Goal: Task Accomplishment & Management: Complete application form

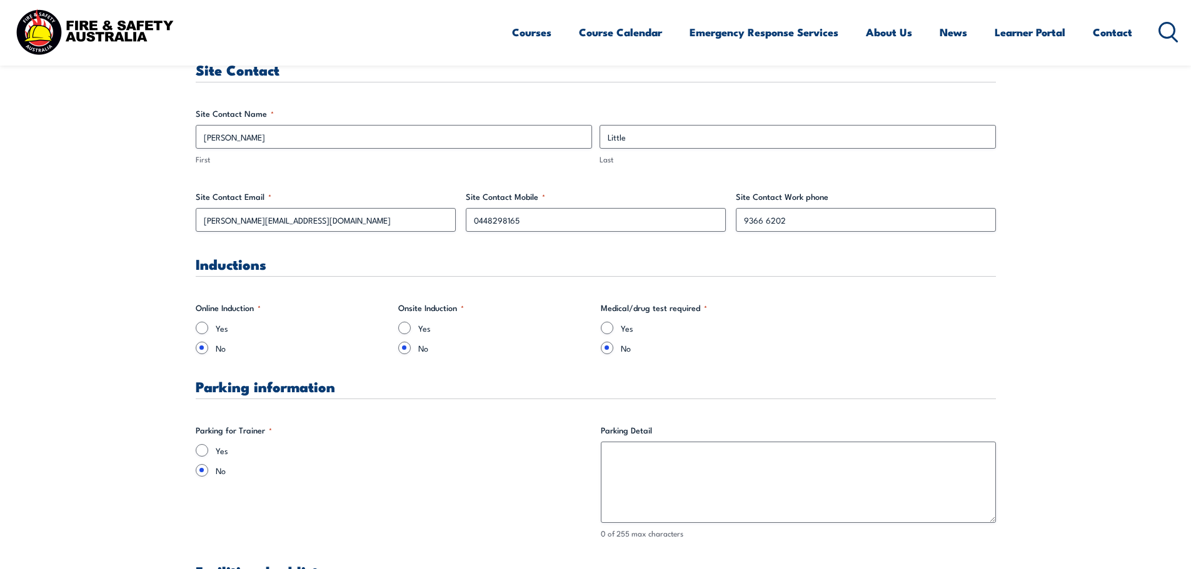
scroll to position [688, 0]
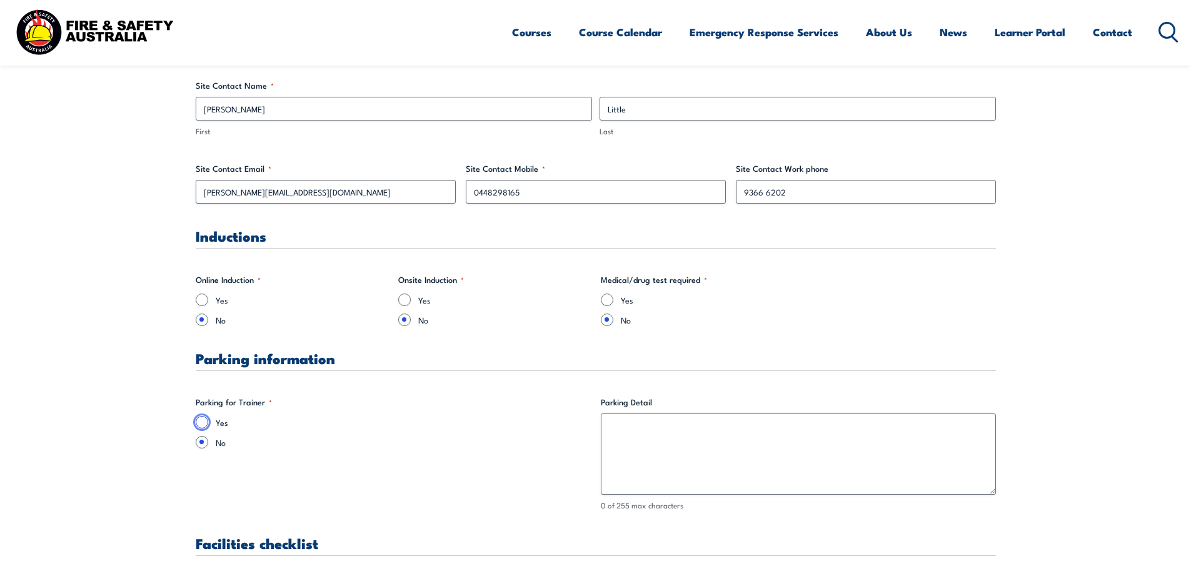
click at [204, 424] on input "Yes" at bounding box center [202, 422] width 13 height 13
radio input "true"
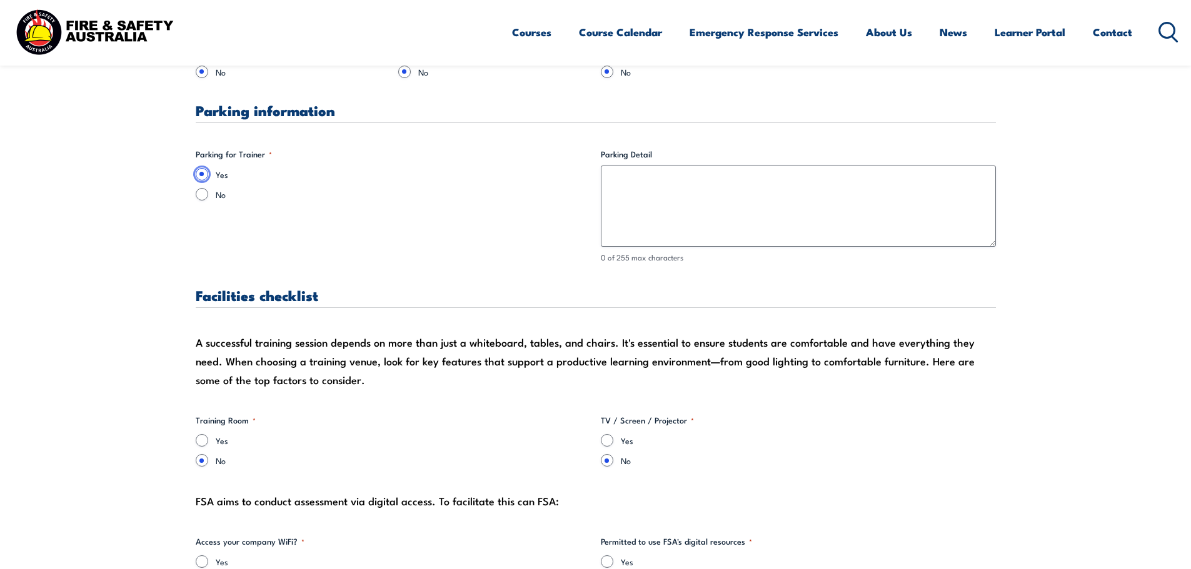
scroll to position [938, 0]
click at [214, 438] on div "Yes" at bounding box center [393, 439] width 395 height 13
click at [199, 441] on input "Yes" at bounding box center [202, 439] width 13 height 13
radio input "true"
click at [603, 437] on input "Yes" at bounding box center [607, 439] width 13 height 13
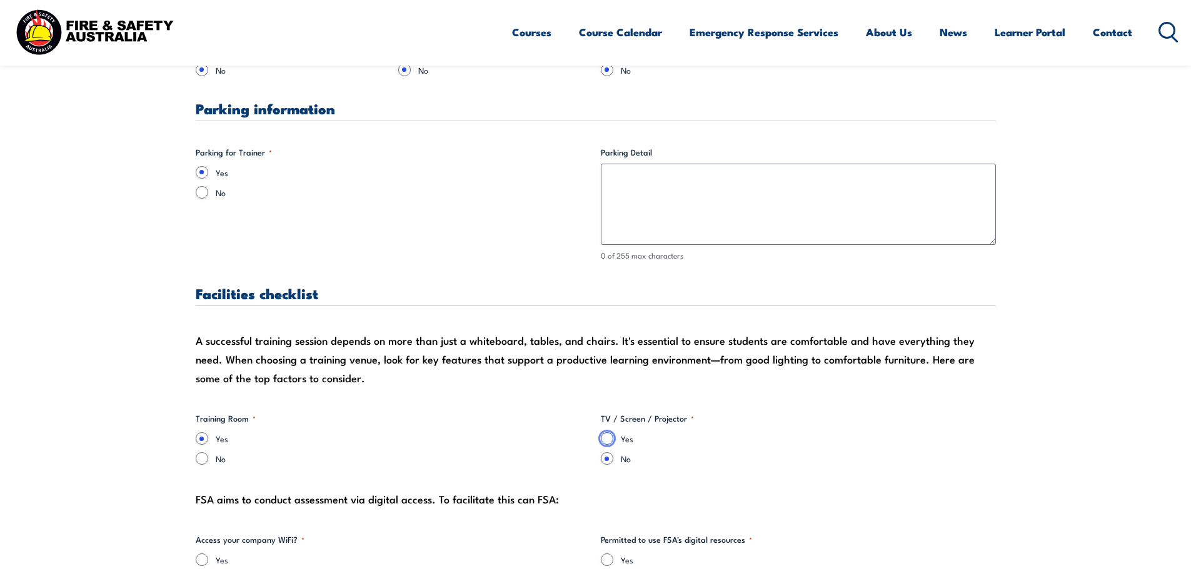
radio input "true"
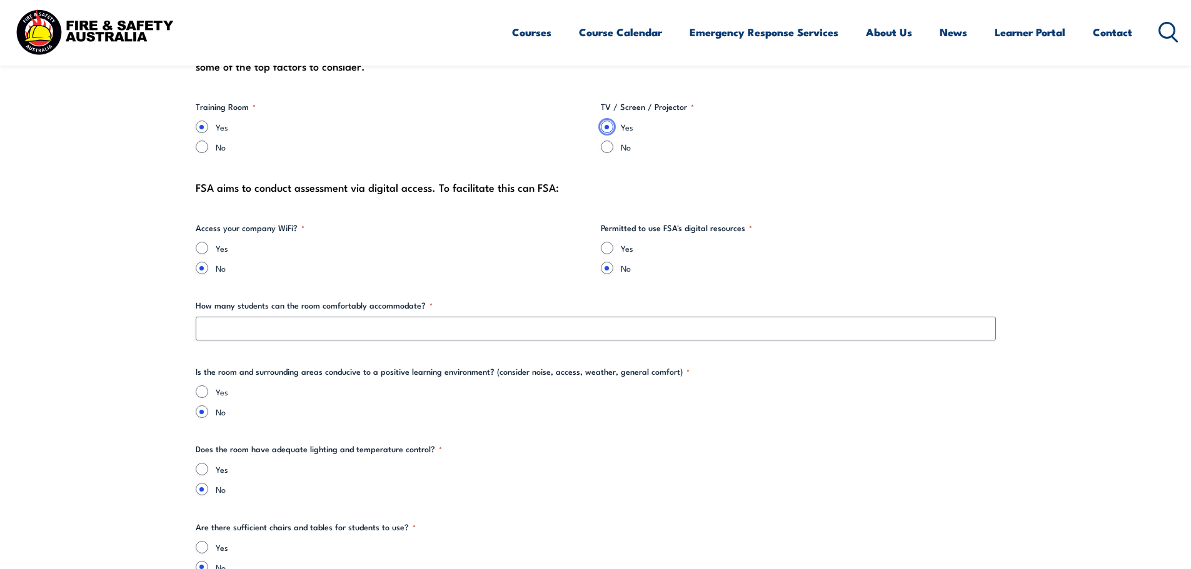
scroll to position [1250, 0]
click at [211, 250] on div "Yes" at bounding box center [393, 247] width 395 height 13
click at [206, 248] on input "Yes" at bounding box center [202, 247] width 13 height 13
radio input "true"
click at [203, 389] on input "Yes" at bounding box center [202, 391] width 13 height 13
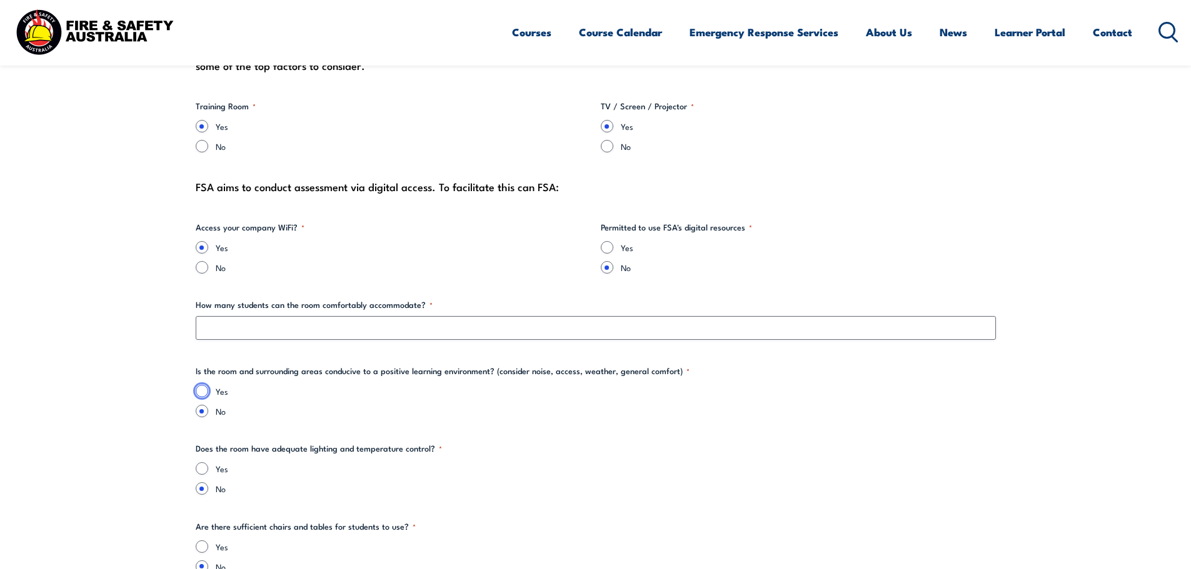
radio input "true"
click at [202, 469] on input "Yes" at bounding box center [202, 469] width 13 height 13
radio input "true"
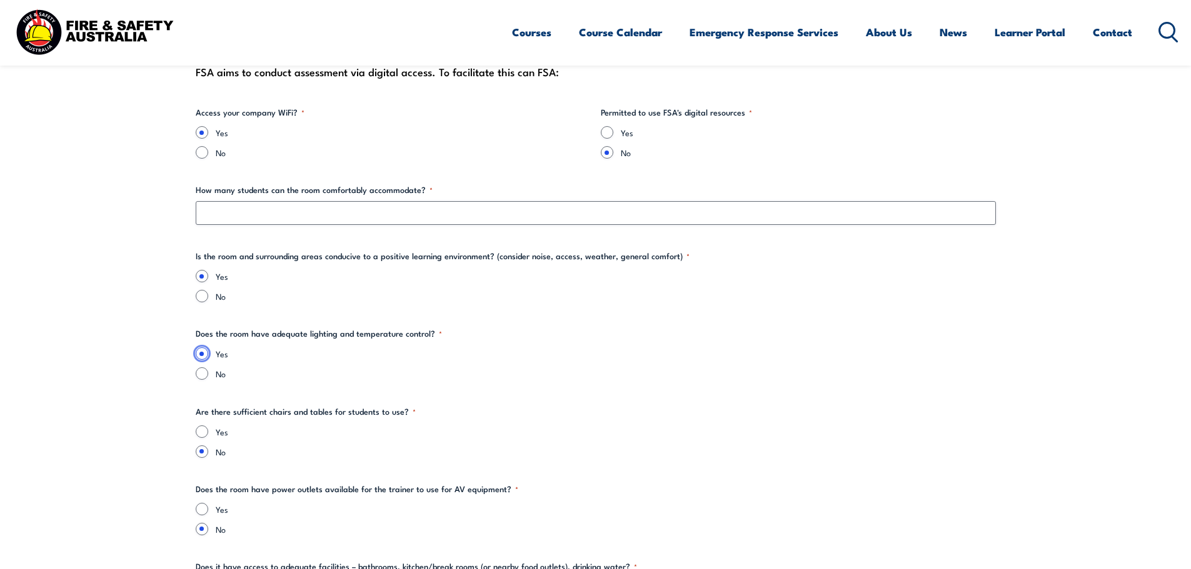
scroll to position [1375, 0]
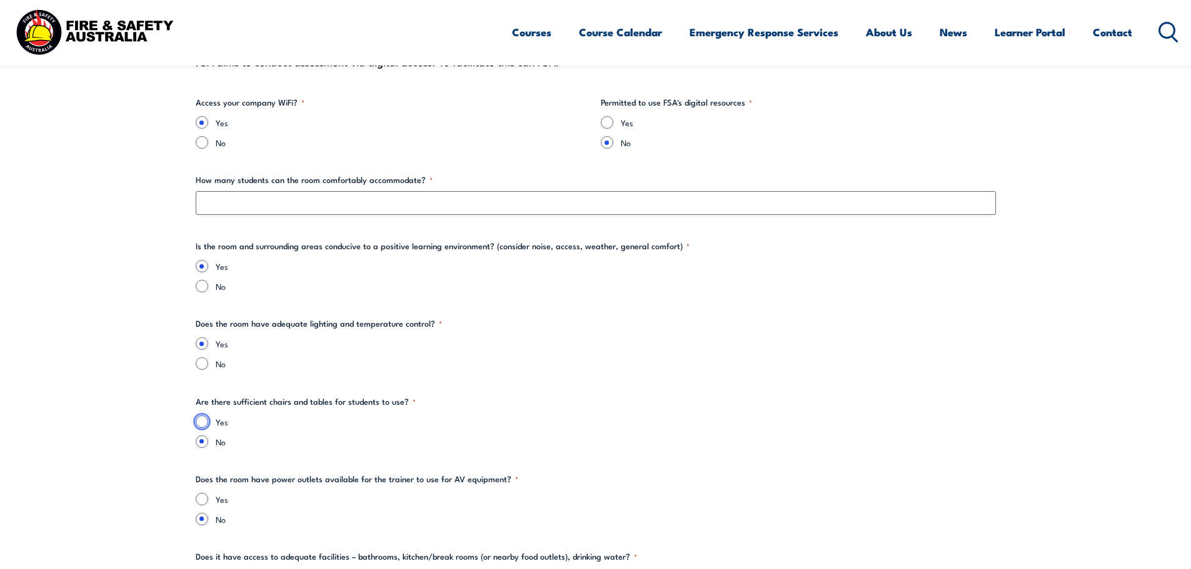
click at [201, 426] on input "Yes" at bounding box center [202, 422] width 13 height 13
radio input "true"
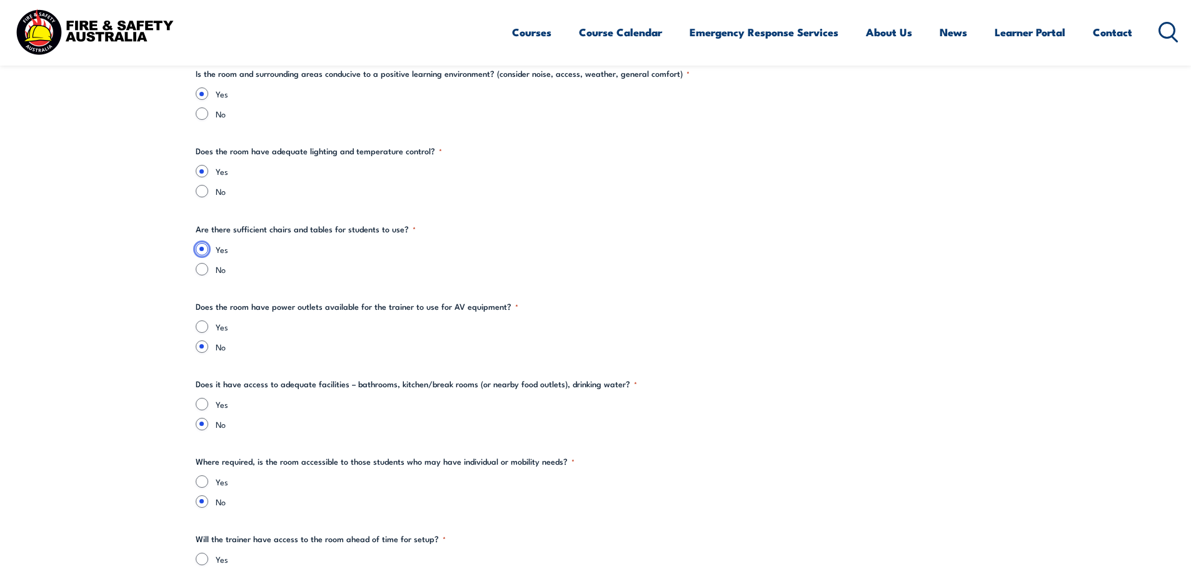
scroll to position [1563, 0]
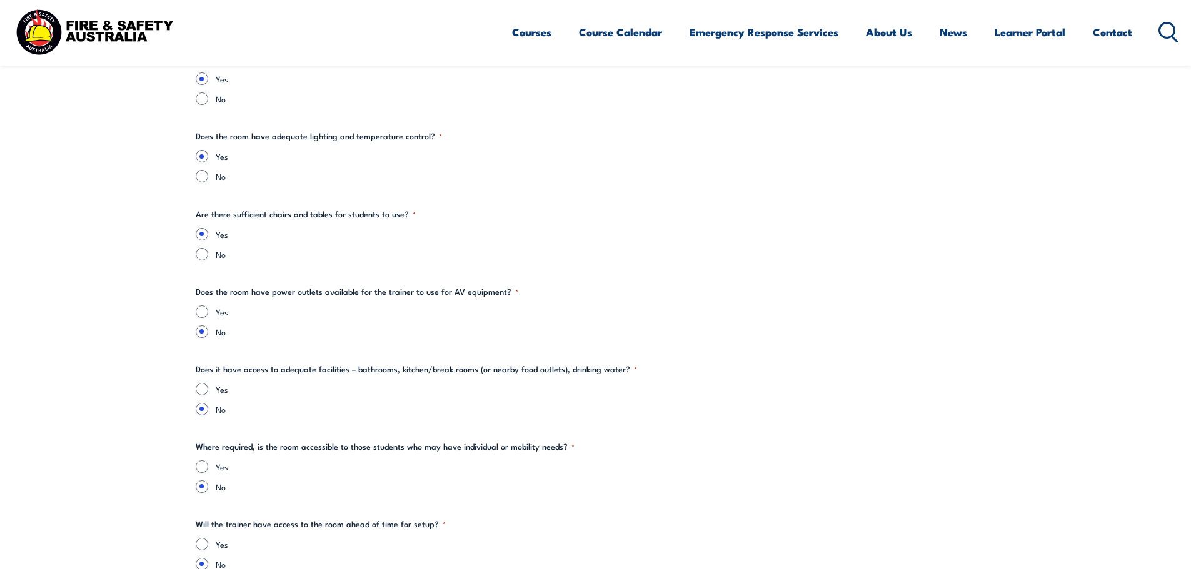
click at [208, 314] on div "Yes" at bounding box center [596, 312] width 800 height 13
click at [203, 311] on input "Yes" at bounding box center [202, 312] width 13 height 13
radio input "true"
click at [204, 391] on input "Yes" at bounding box center [202, 389] width 13 height 13
radio input "true"
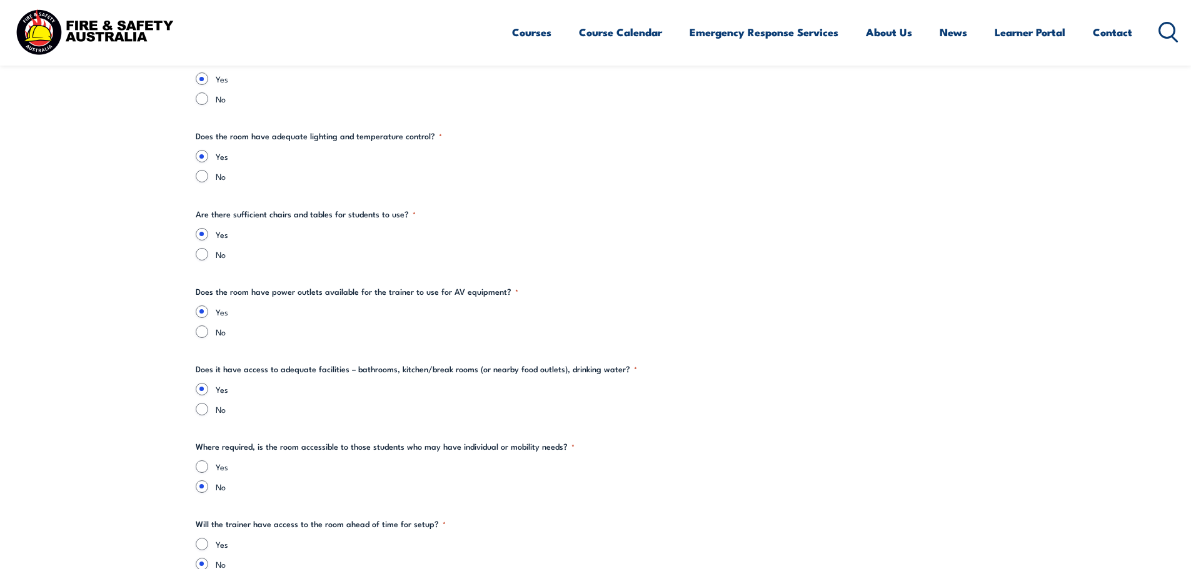
click at [208, 463] on div "Yes" at bounding box center [596, 467] width 800 height 13
click at [207, 468] on input "Yes" at bounding box center [202, 467] width 13 height 13
radio input "true"
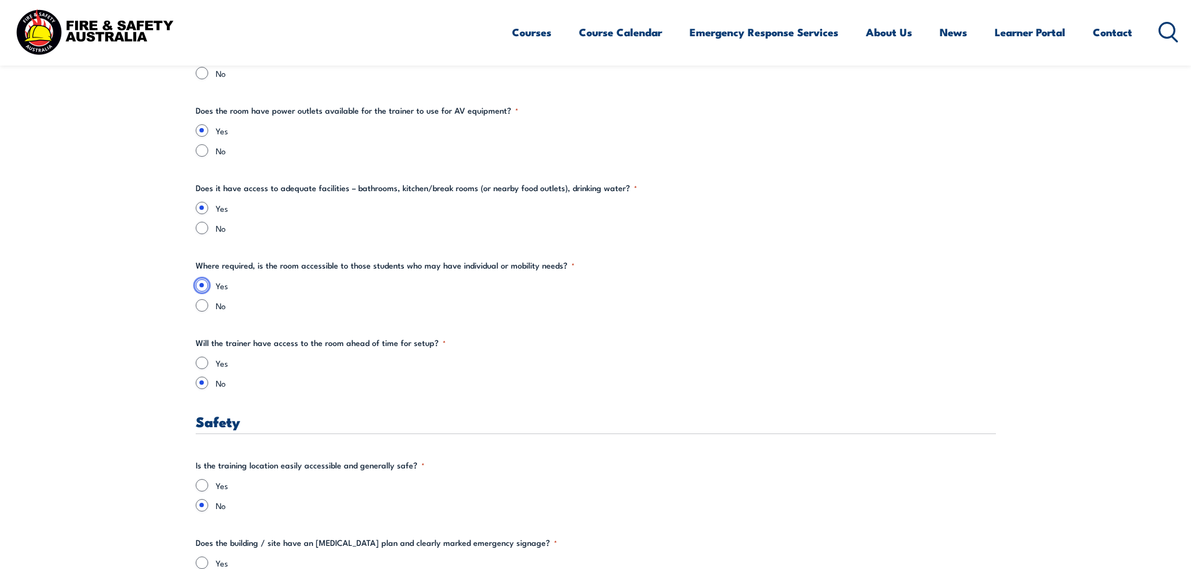
scroll to position [1750, 0]
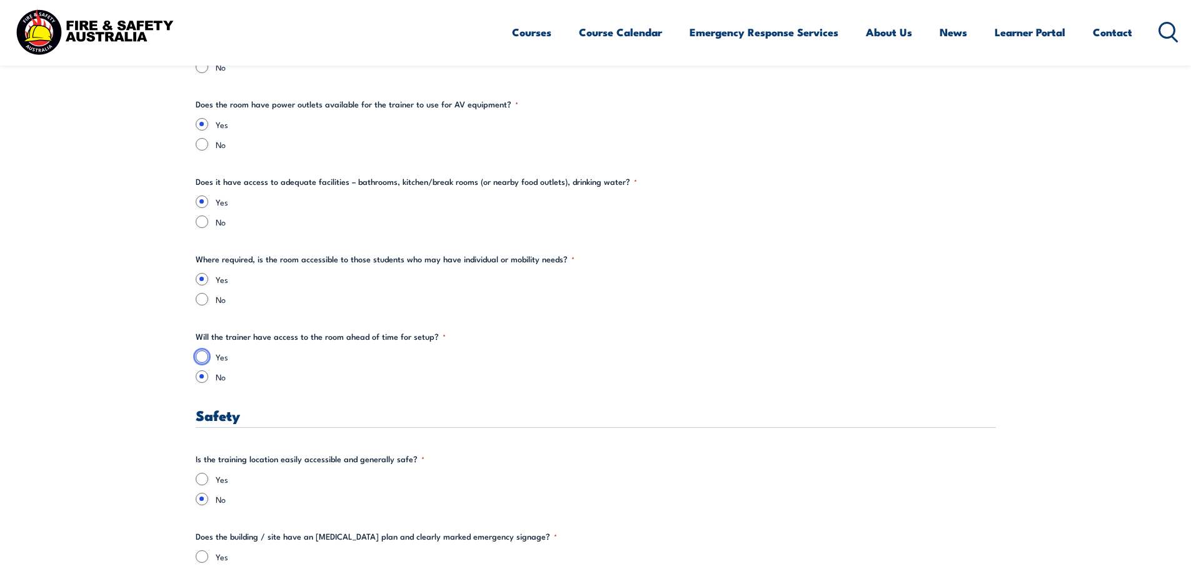
click at [204, 358] on input "Yes" at bounding box center [202, 357] width 13 height 13
radio input "true"
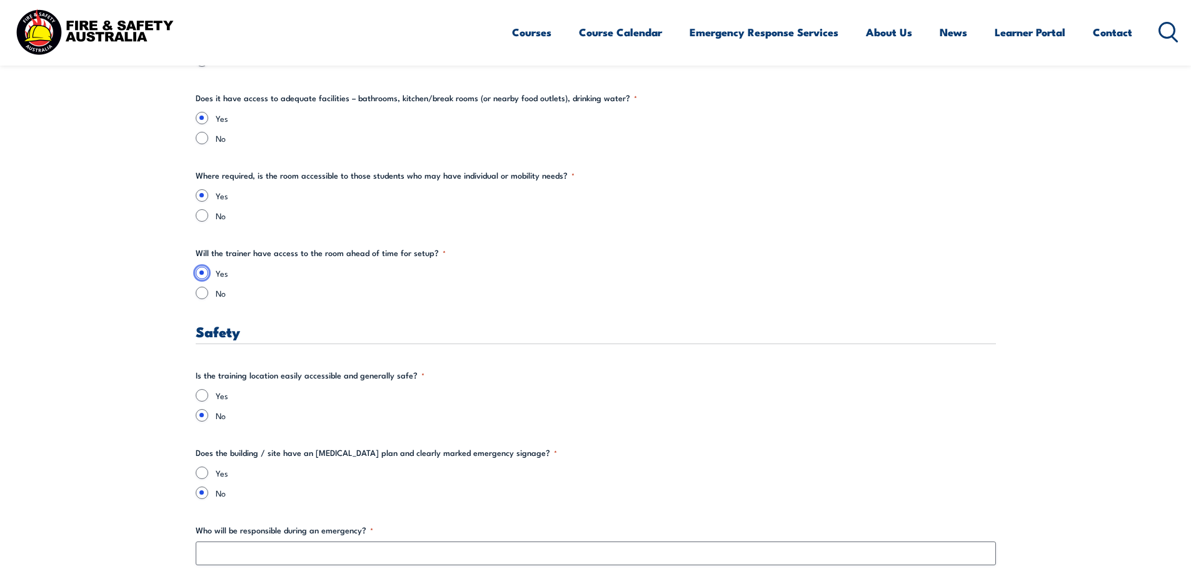
scroll to position [2000, 0]
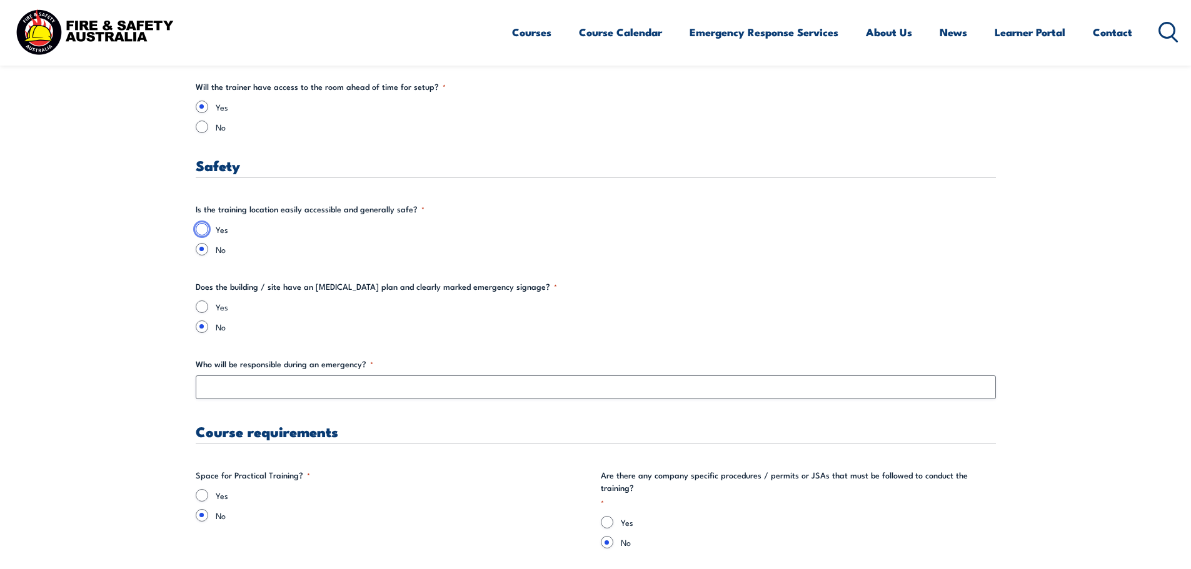
click at [204, 233] on input "Yes" at bounding box center [202, 229] width 13 height 13
radio input "true"
click at [208, 309] on div "Yes" at bounding box center [596, 307] width 800 height 13
click at [202, 309] on input "Yes" at bounding box center [202, 307] width 13 height 13
radio input "true"
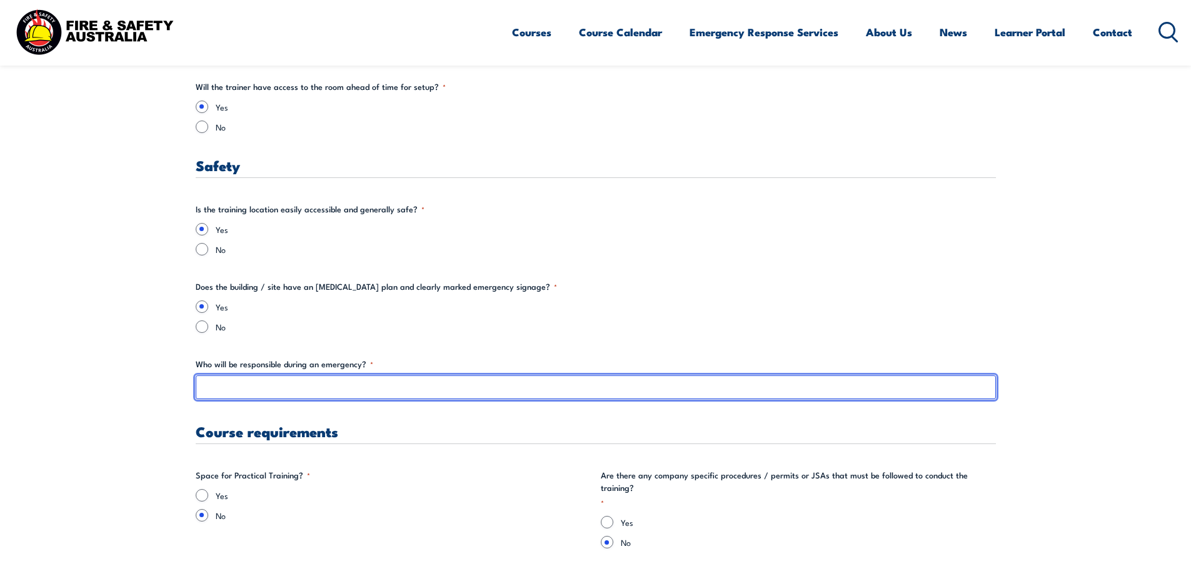
click at [231, 386] on input "Who will be responsible during an emergency? *" at bounding box center [596, 388] width 800 height 24
type input "FSA Trainer"
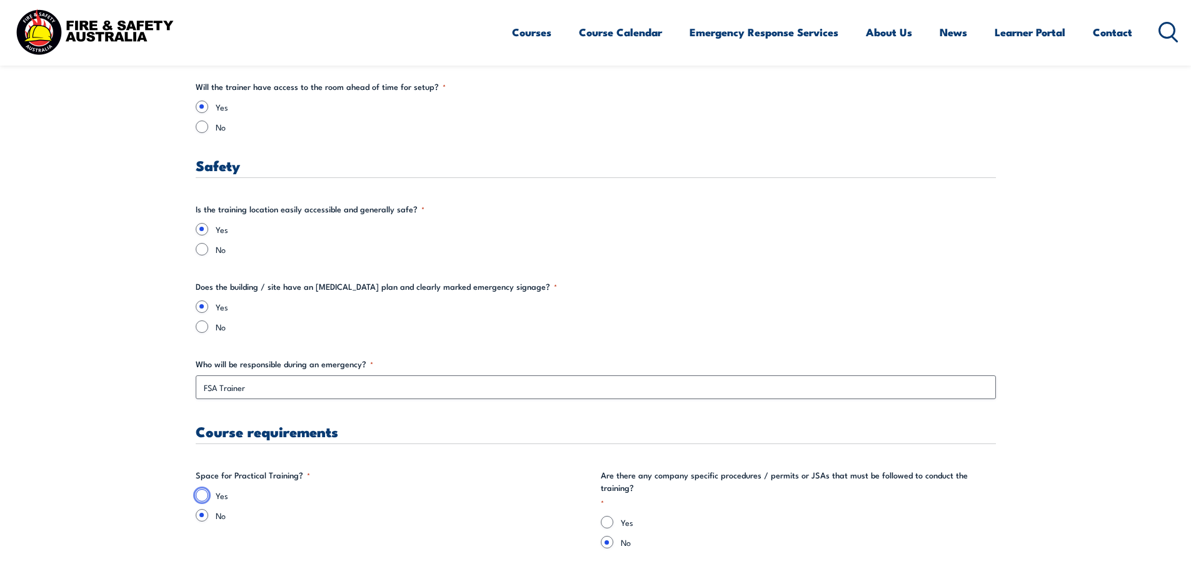
click at [198, 498] on input "Yes" at bounding box center [202, 495] width 13 height 13
radio input "true"
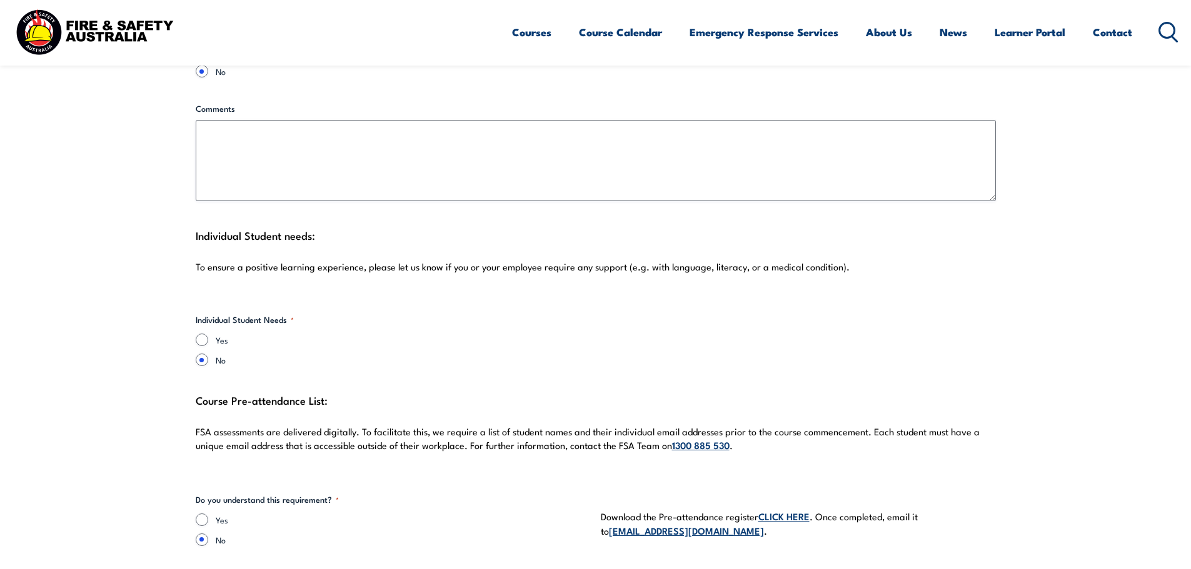
scroll to position [3125, 0]
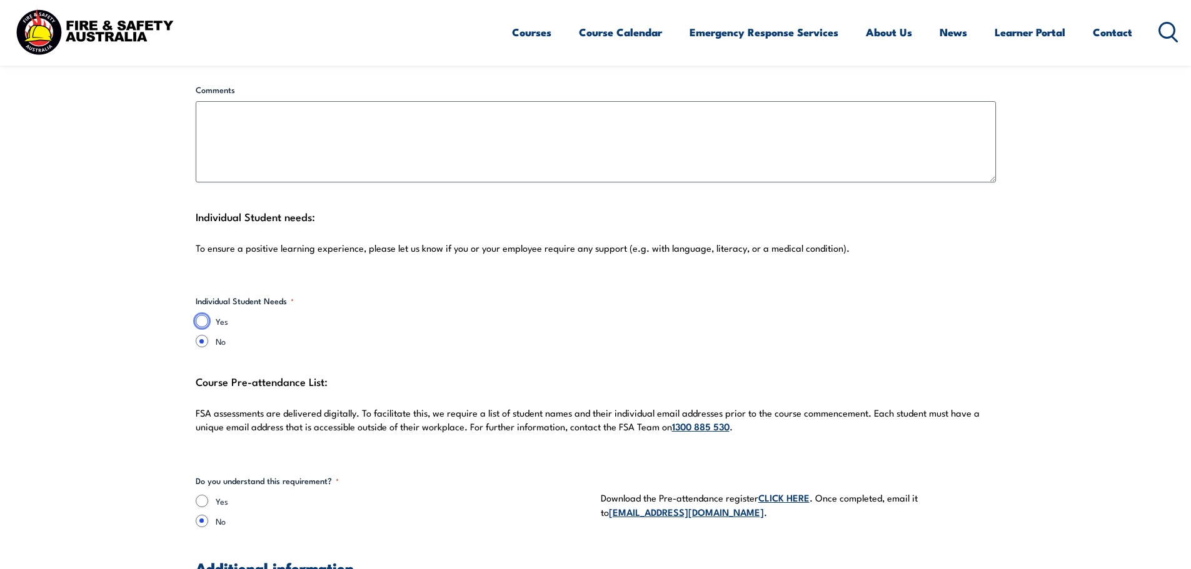
click at [205, 315] on input "Yes" at bounding box center [202, 321] width 13 height 13
radio input "true"
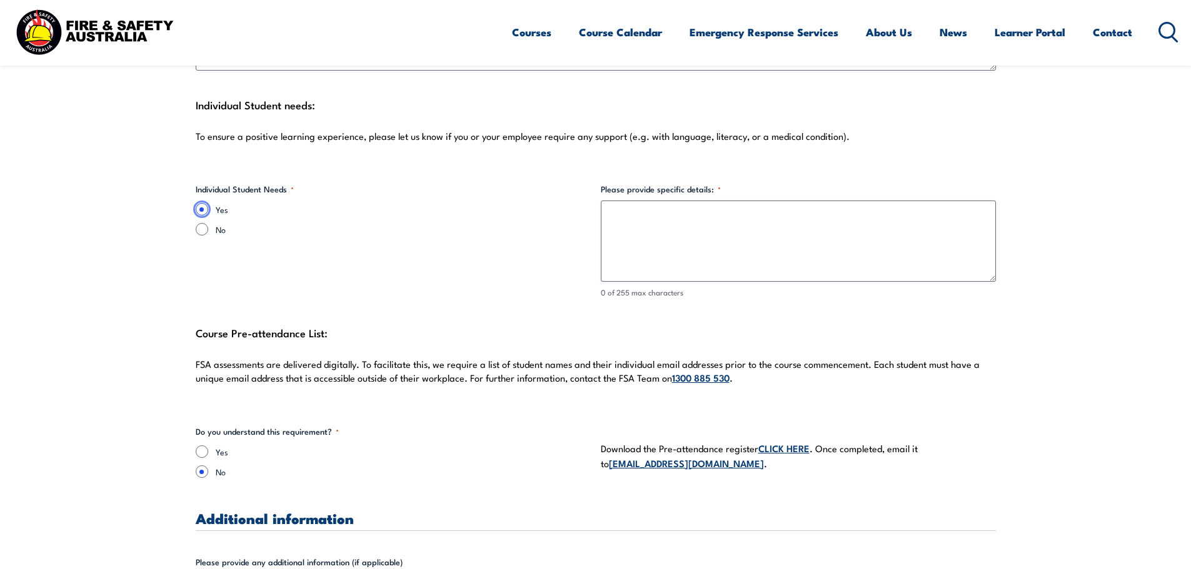
scroll to position [3250, 0]
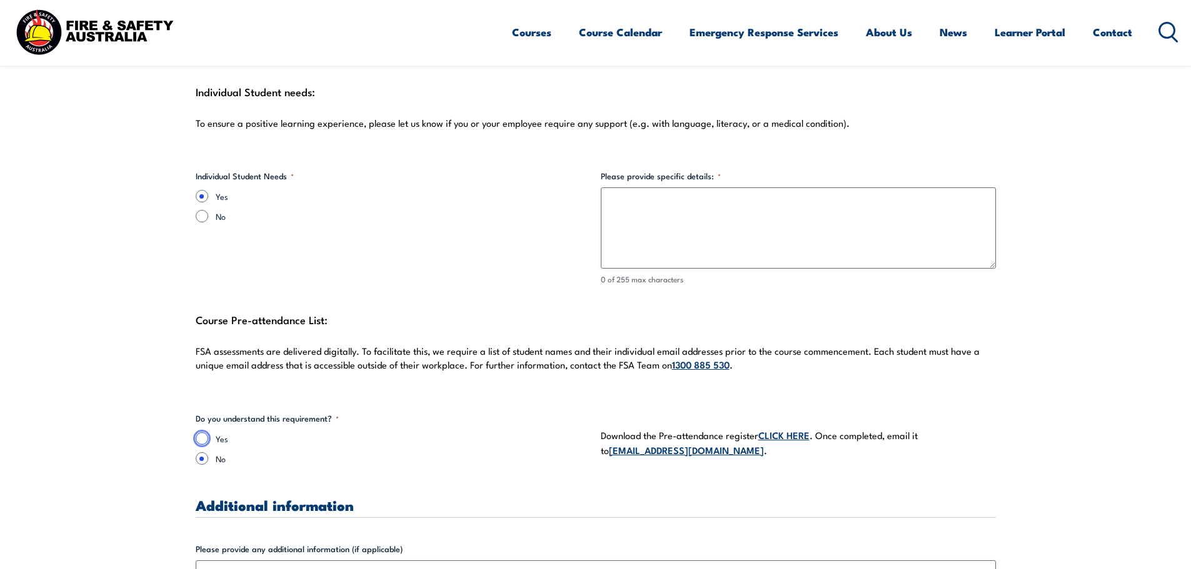
click at [203, 433] on input "Yes" at bounding box center [202, 439] width 13 height 13
radio input "true"
click at [198, 210] on input "No" at bounding box center [202, 216] width 13 height 13
radio input "true"
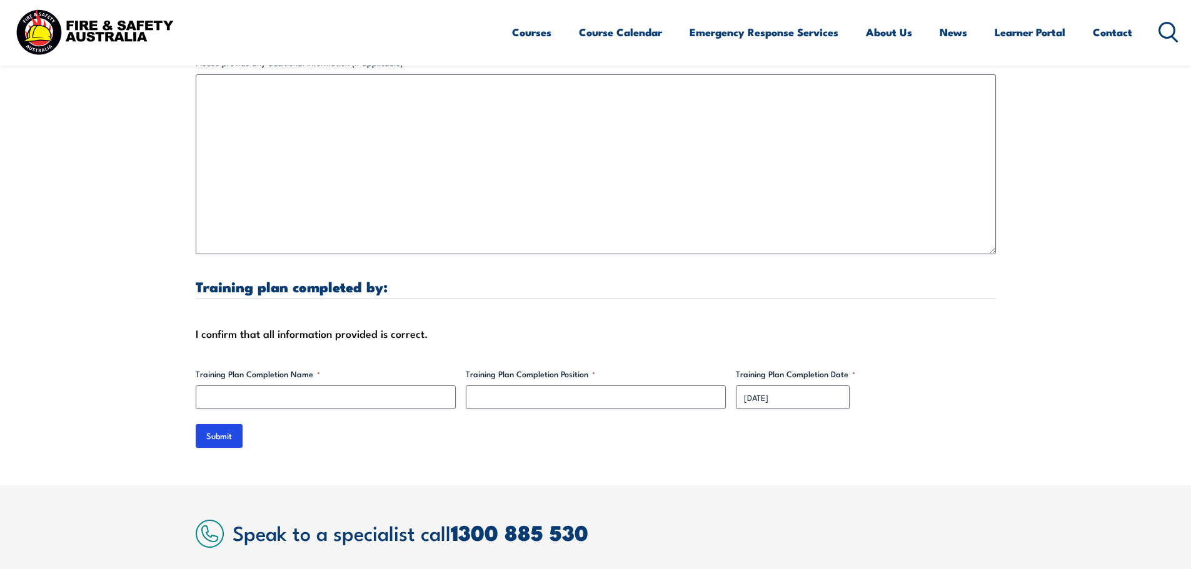
scroll to position [3688, 0]
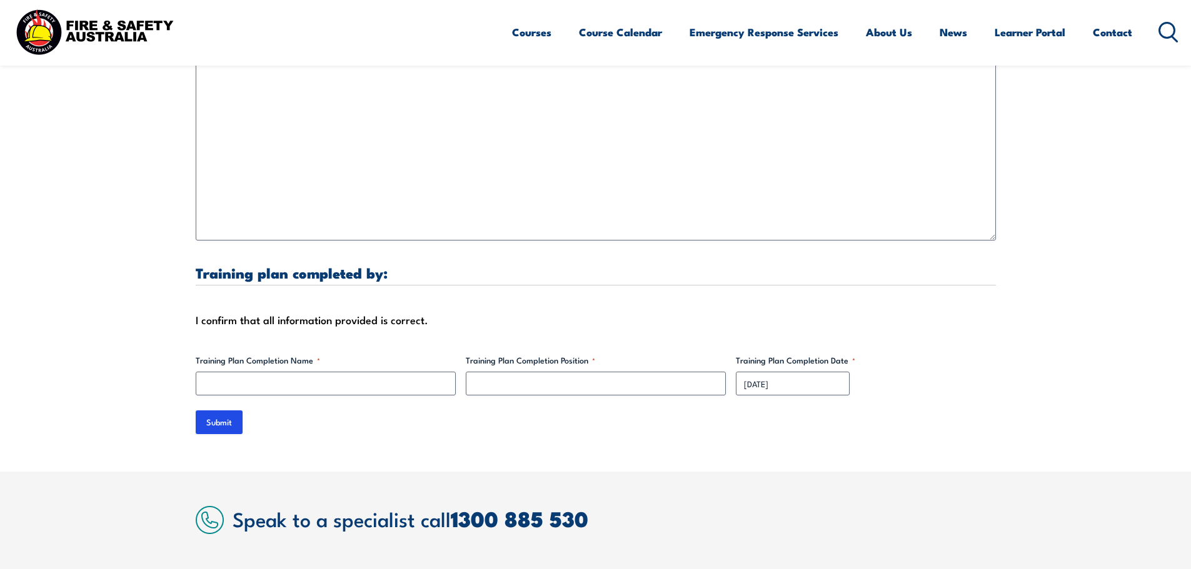
drag, startPoint x: 249, startPoint y: 390, endPoint x: 244, endPoint y: 374, distance: 17.2
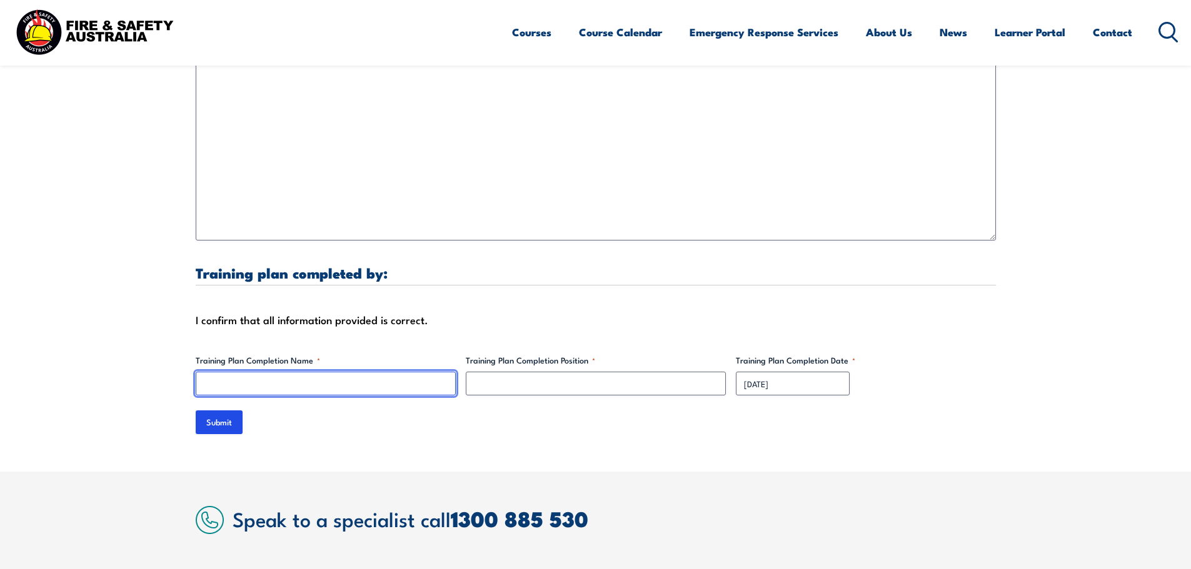
click at [242, 372] on input "Training Plan Completion Name *" at bounding box center [326, 384] width 260 height 24
type input "[PERSON_NAME]"
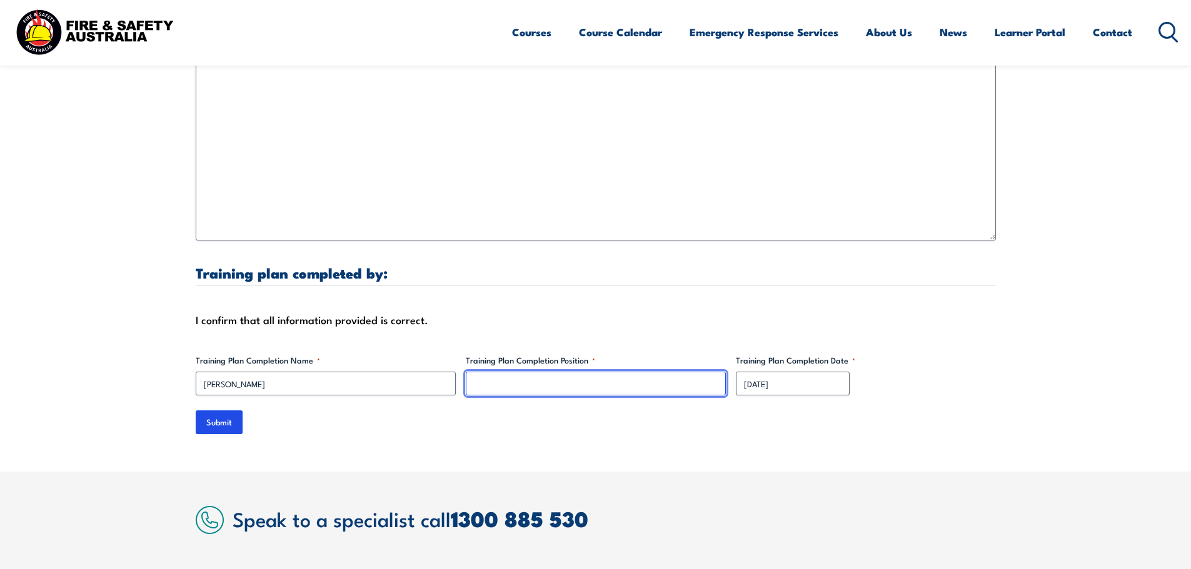
click at [524, 372] on input "Training Plan Completion Position *" at bounding box center [596, 384] width 260 height 24
type input "FSA CS Manager"
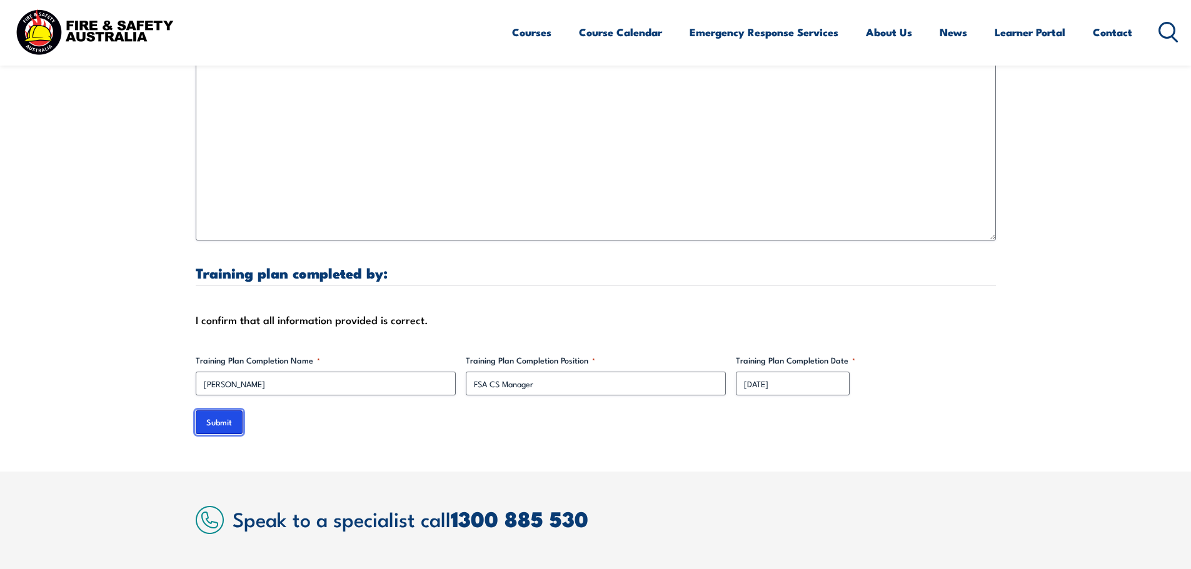
click at [216, 411] on input "Submit" at bounding box center [219, 423] width 47 height 24
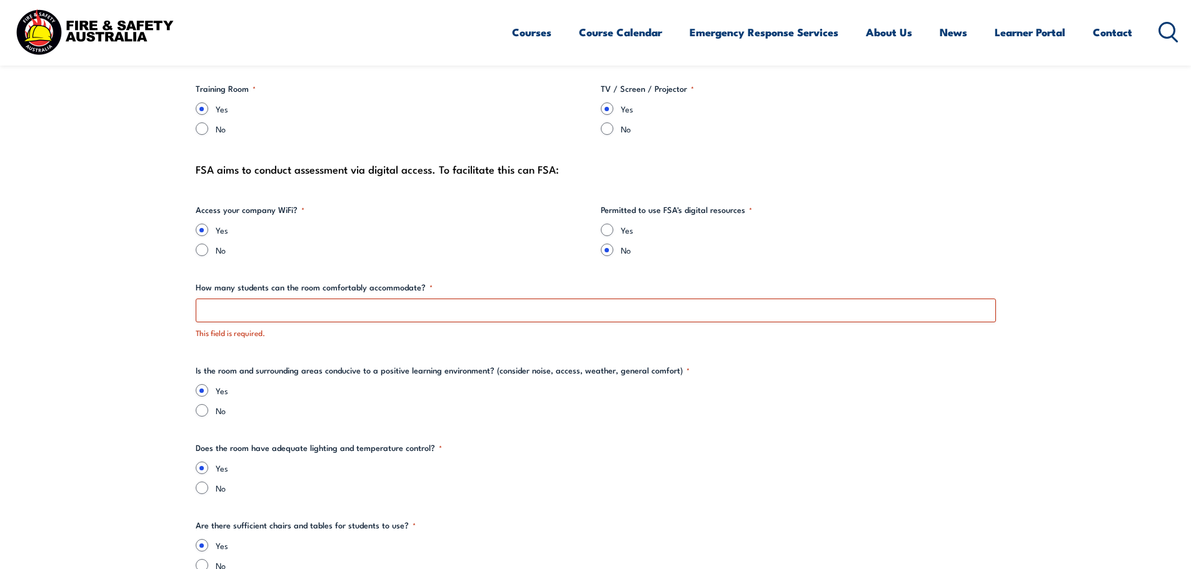
scroll to position [1318, 0]
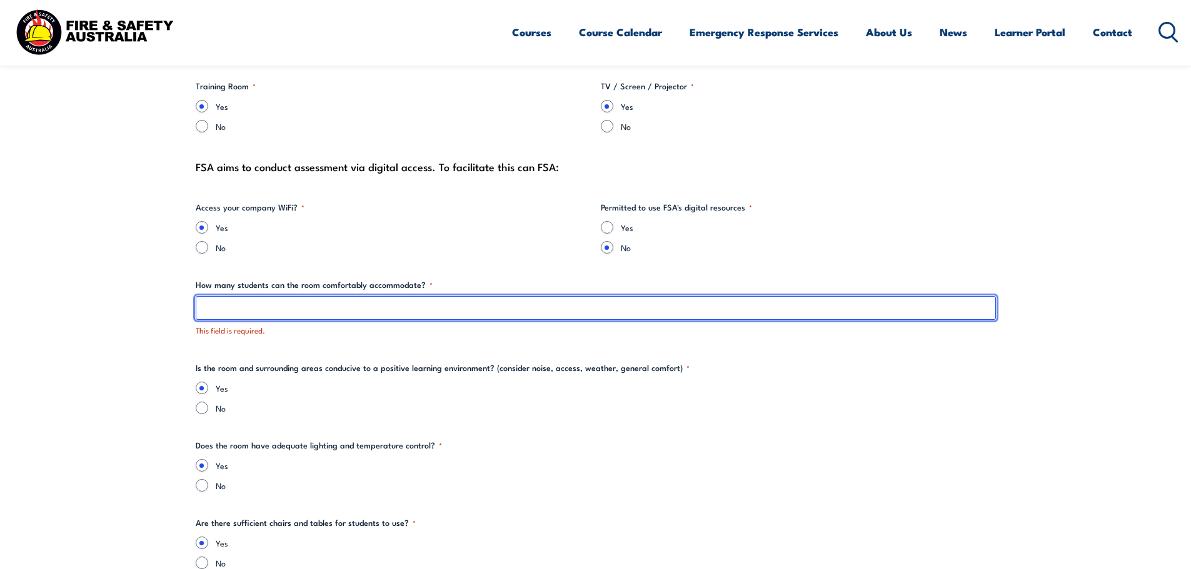
click at [324, 308] on input "How many students can the room comfortably accommodate? *" at bounding box center [596, 308] width 800 height 24
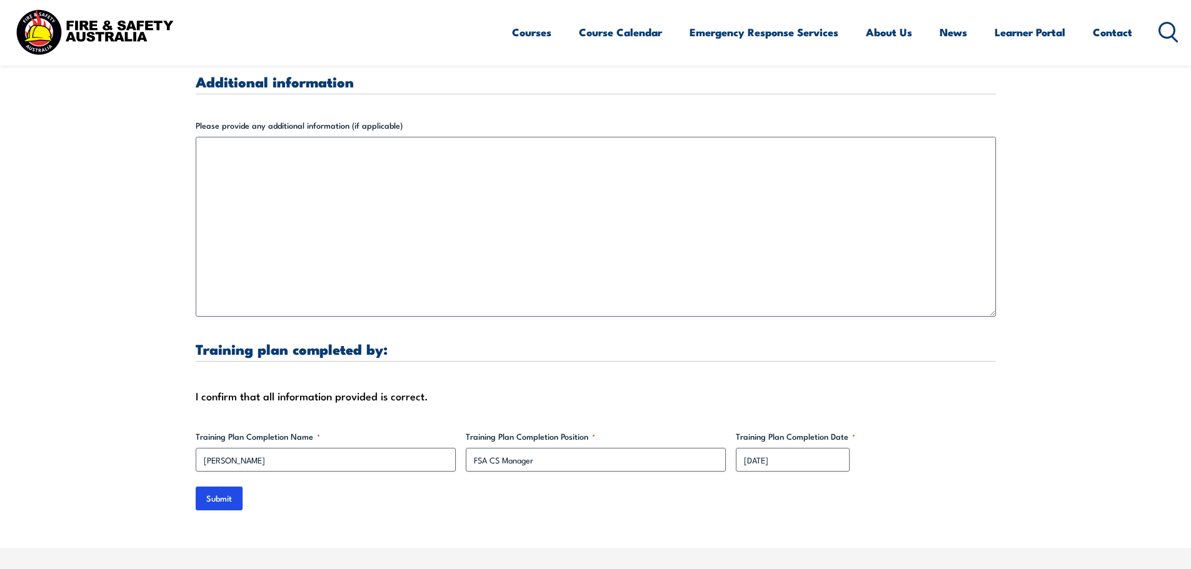
scroll to position [3818, 0]
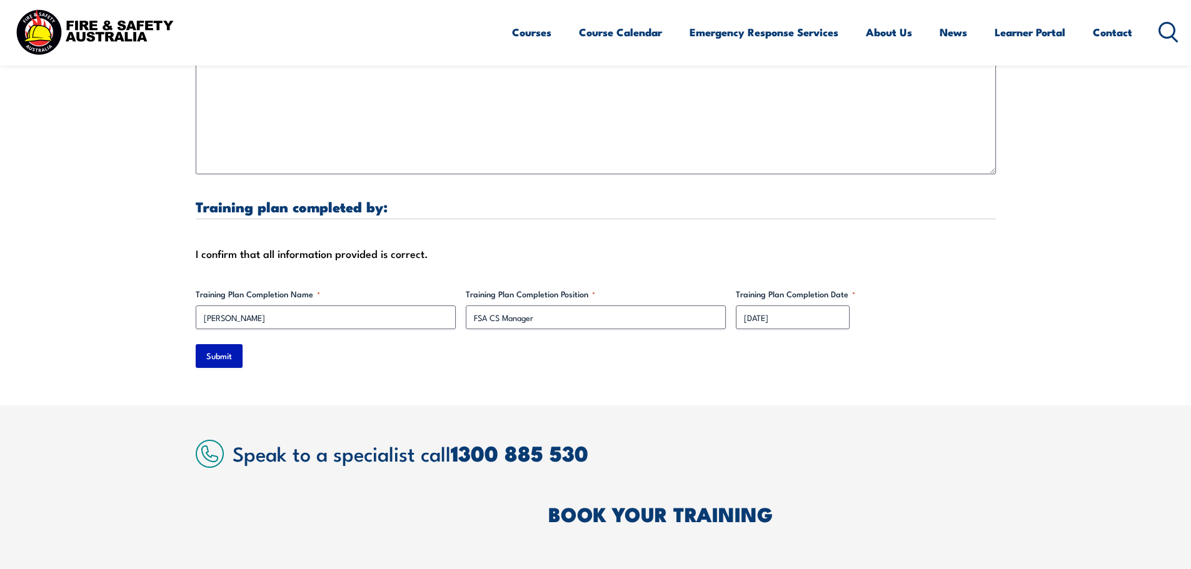
type input "15"
click at [217, 347] on input "Submit" at bounding box center [219, 356] width 47 height 24
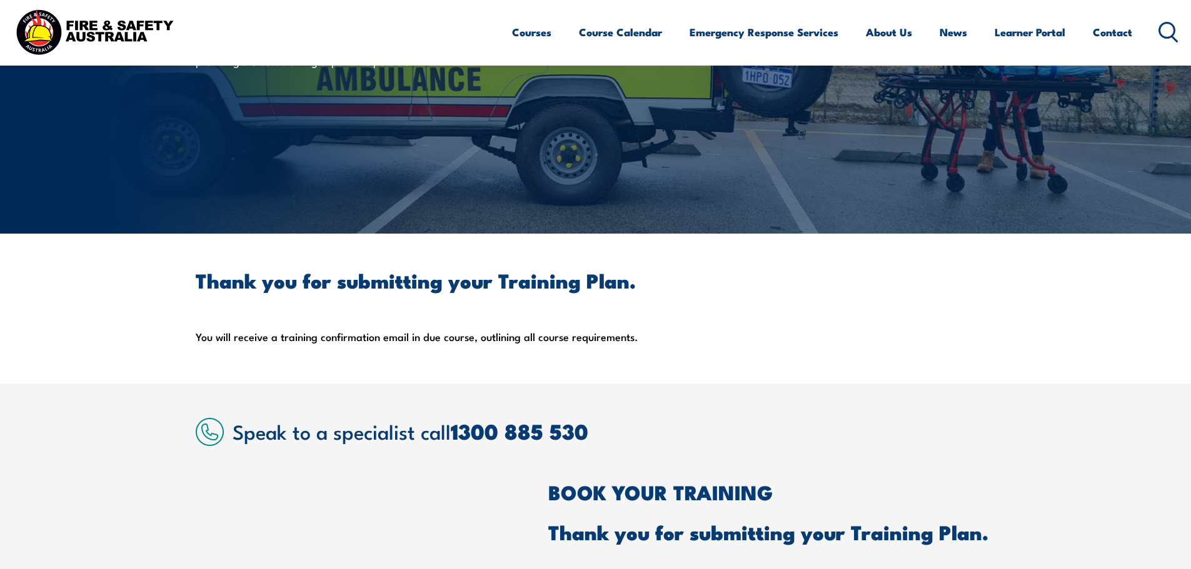
scroll to position [89, 0]
